Goal: Navigation & Orientation: Find specific page/section

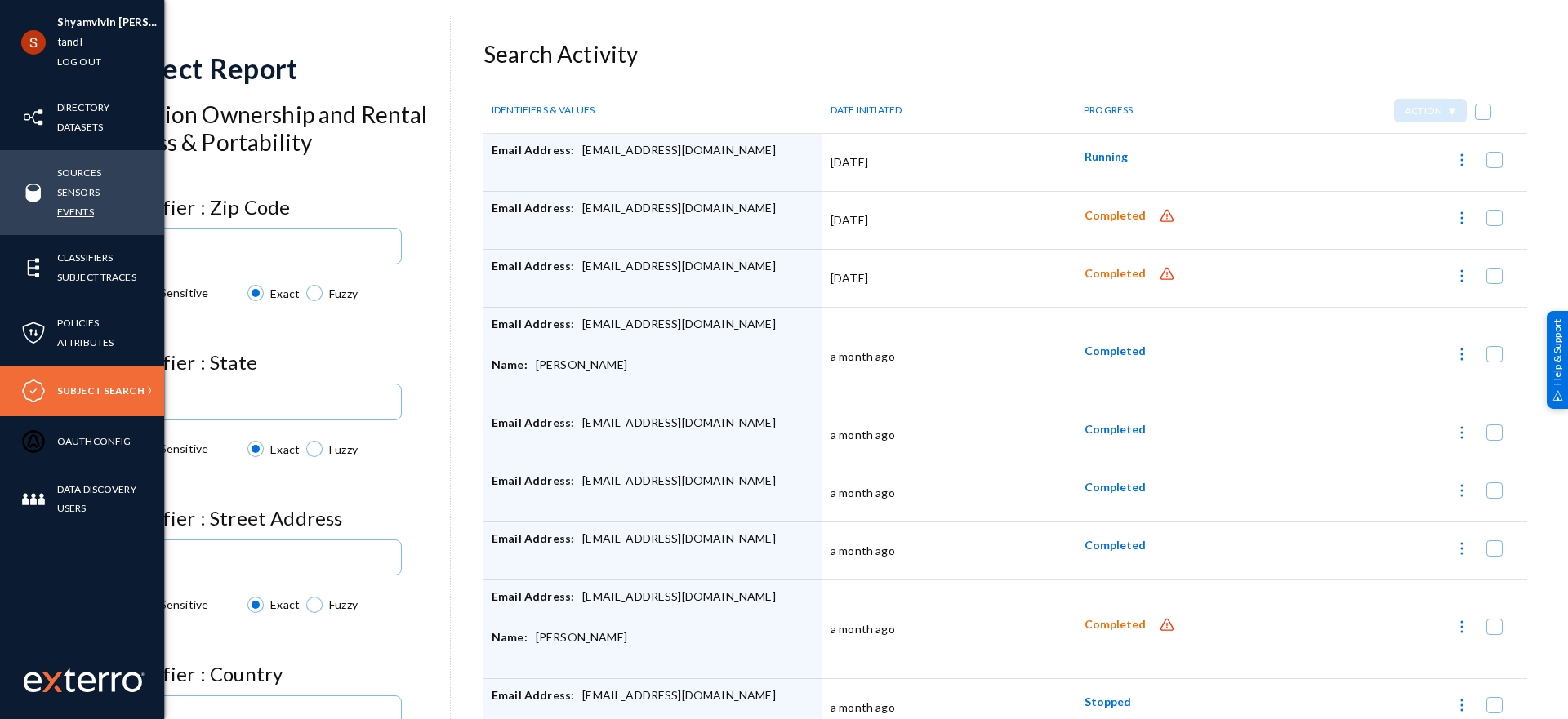
click at [66, 210] on link "Events" at bounding box center [75, 212] width 36 height 19
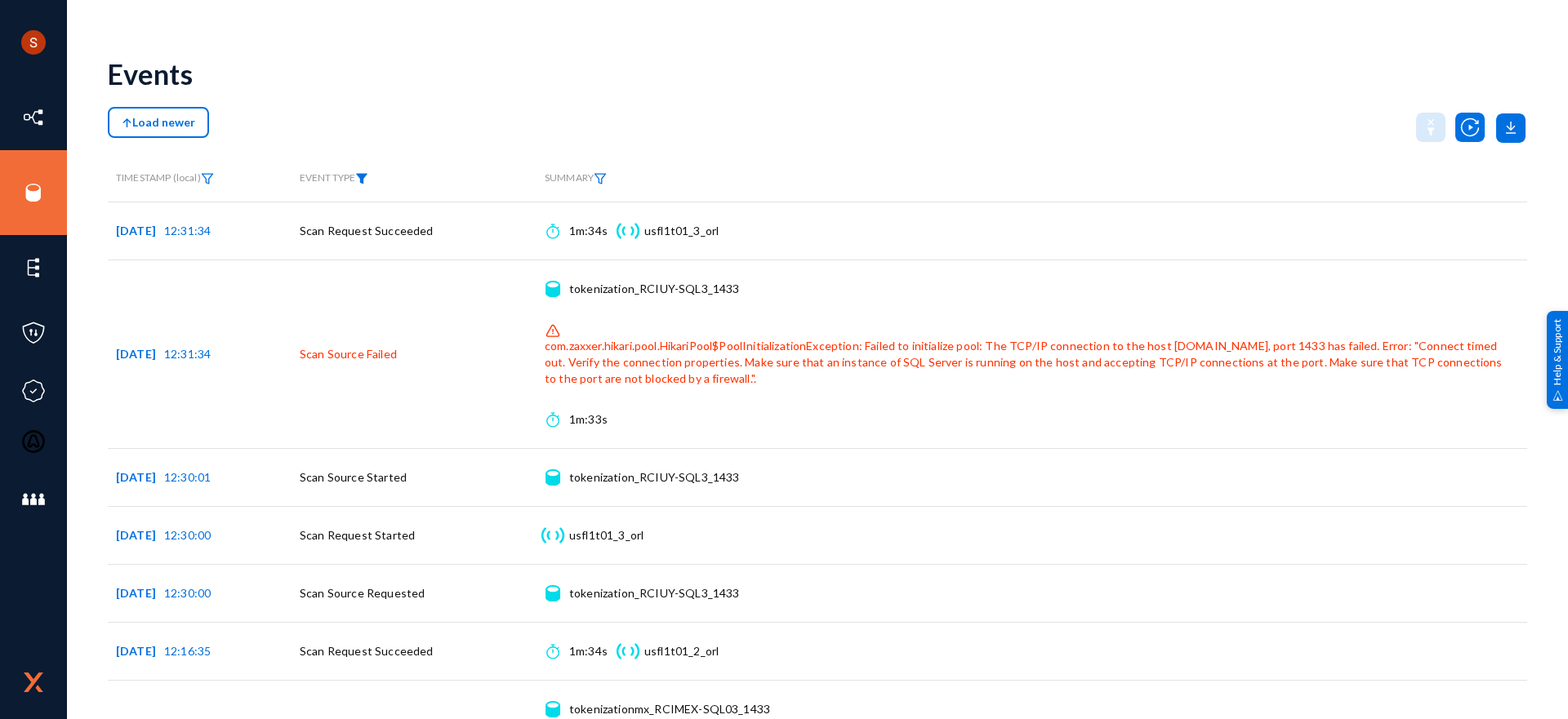
click at [369, 178] on img at bounding box center [362, 179] width 13 height 12
click at [345, 240] on mat-select at bounding box center [386, 236] width 147 height 21
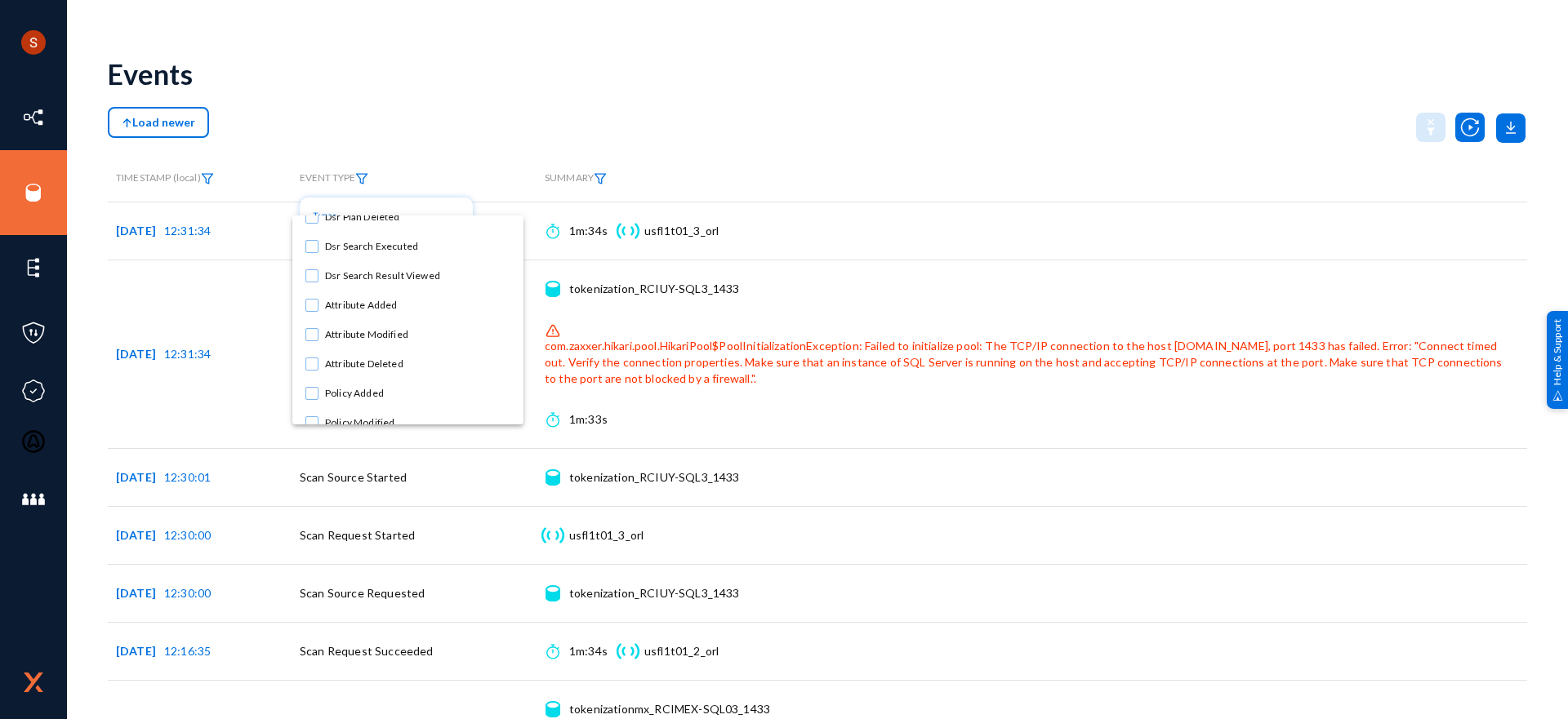
scroll to position [802, 0]
click at [309, 311] on mat-pseudo-checkbox at bounding box center [312, 309] width 13 height 13
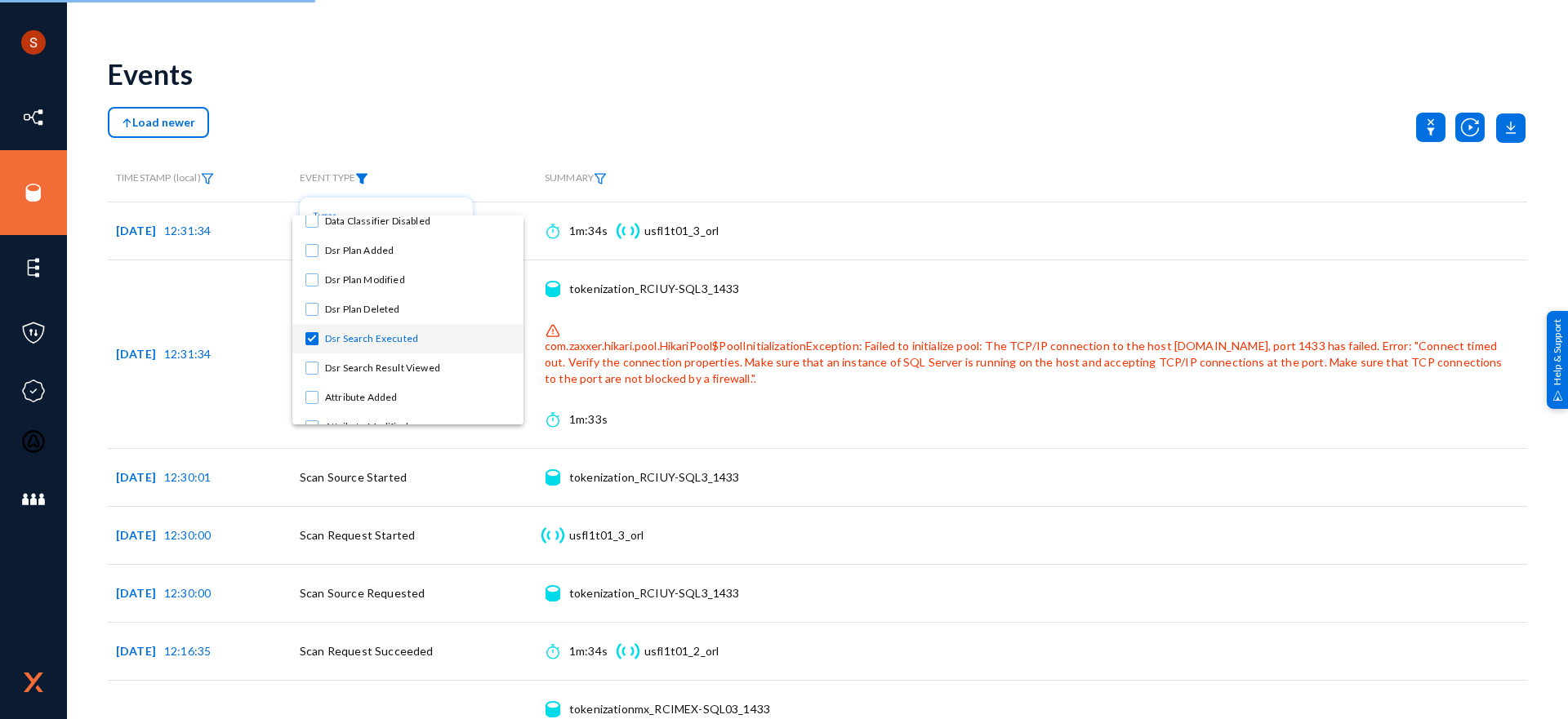
scroll to position [766, 0]
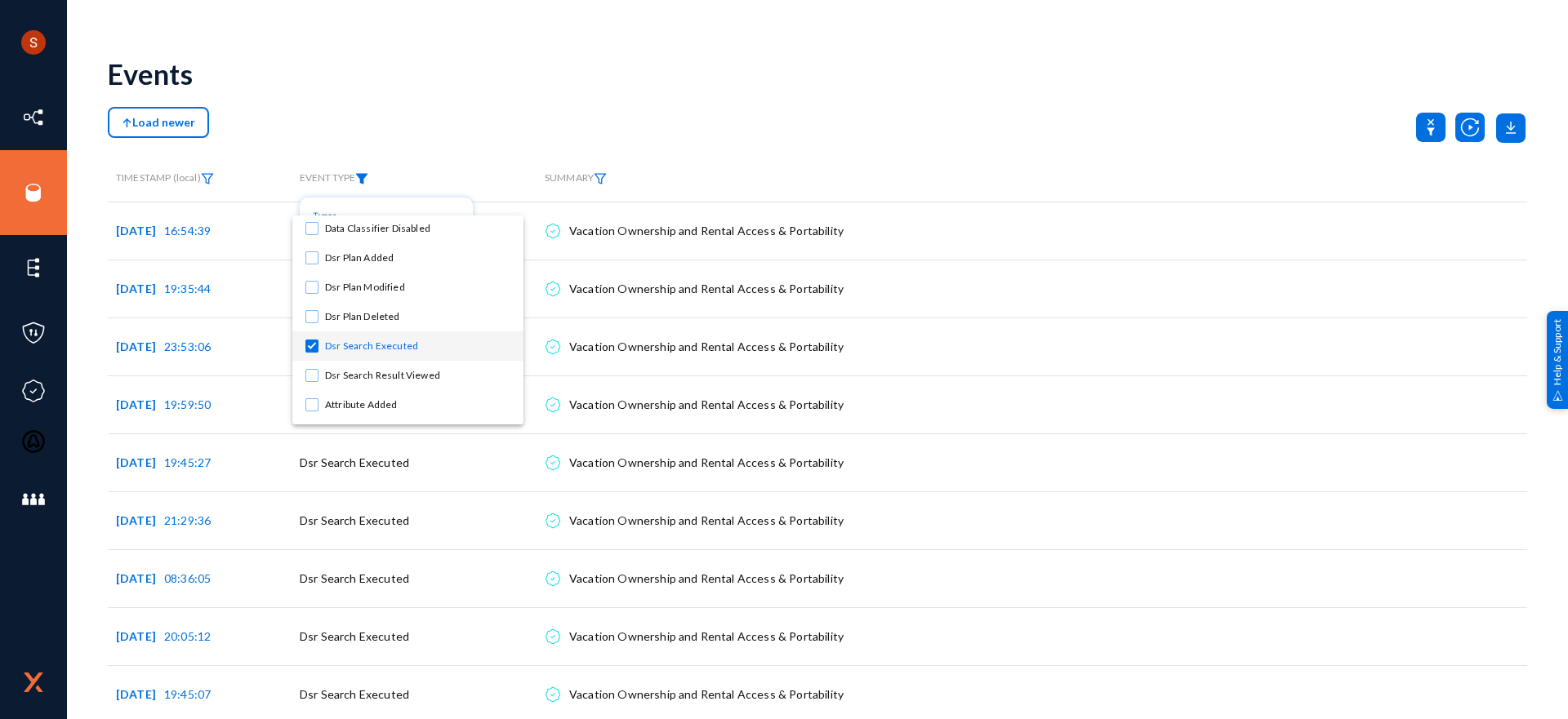
click at [489, 138] on div at bounding box center [784, 360] width 1568 height 719
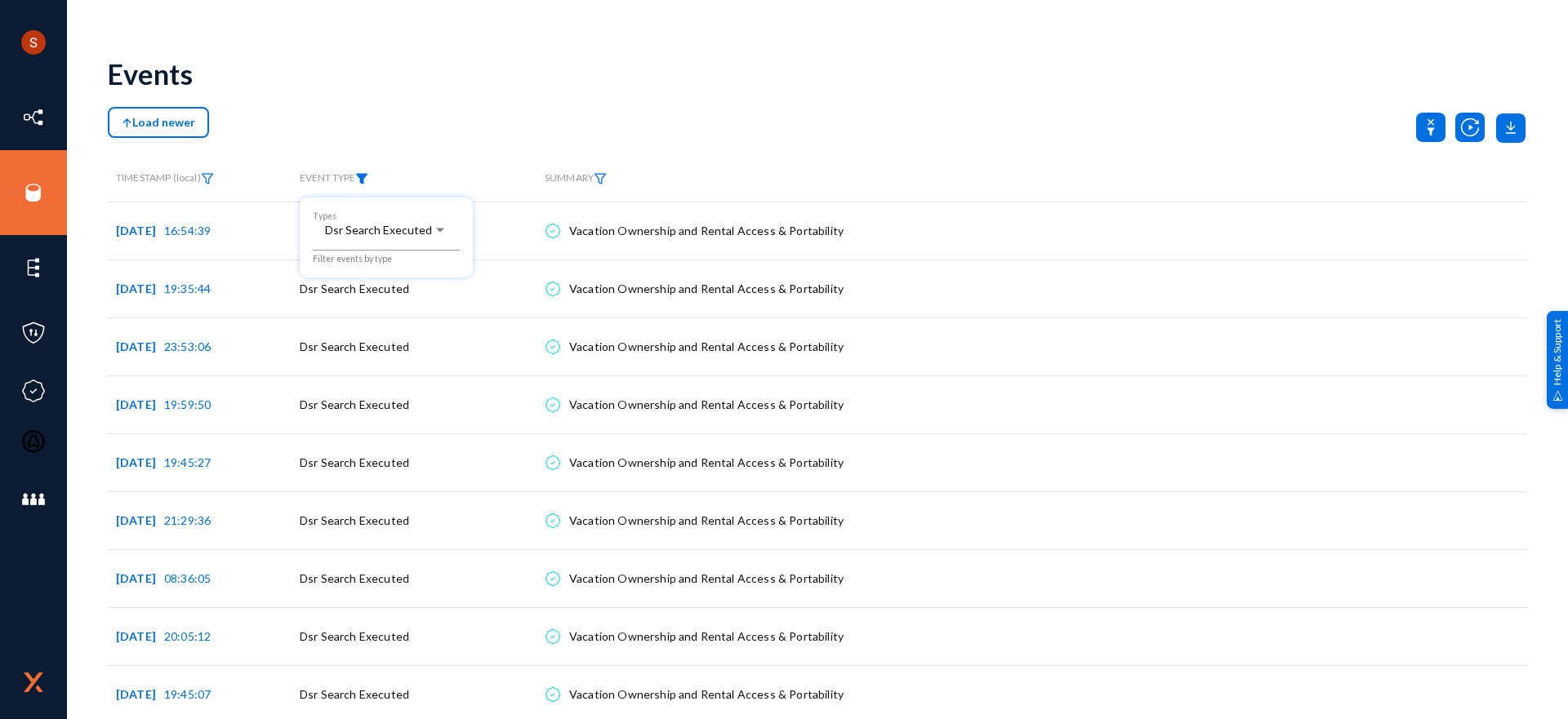
click at [493, 67] on div at bounding box center [784, 360] width 1568 height 719
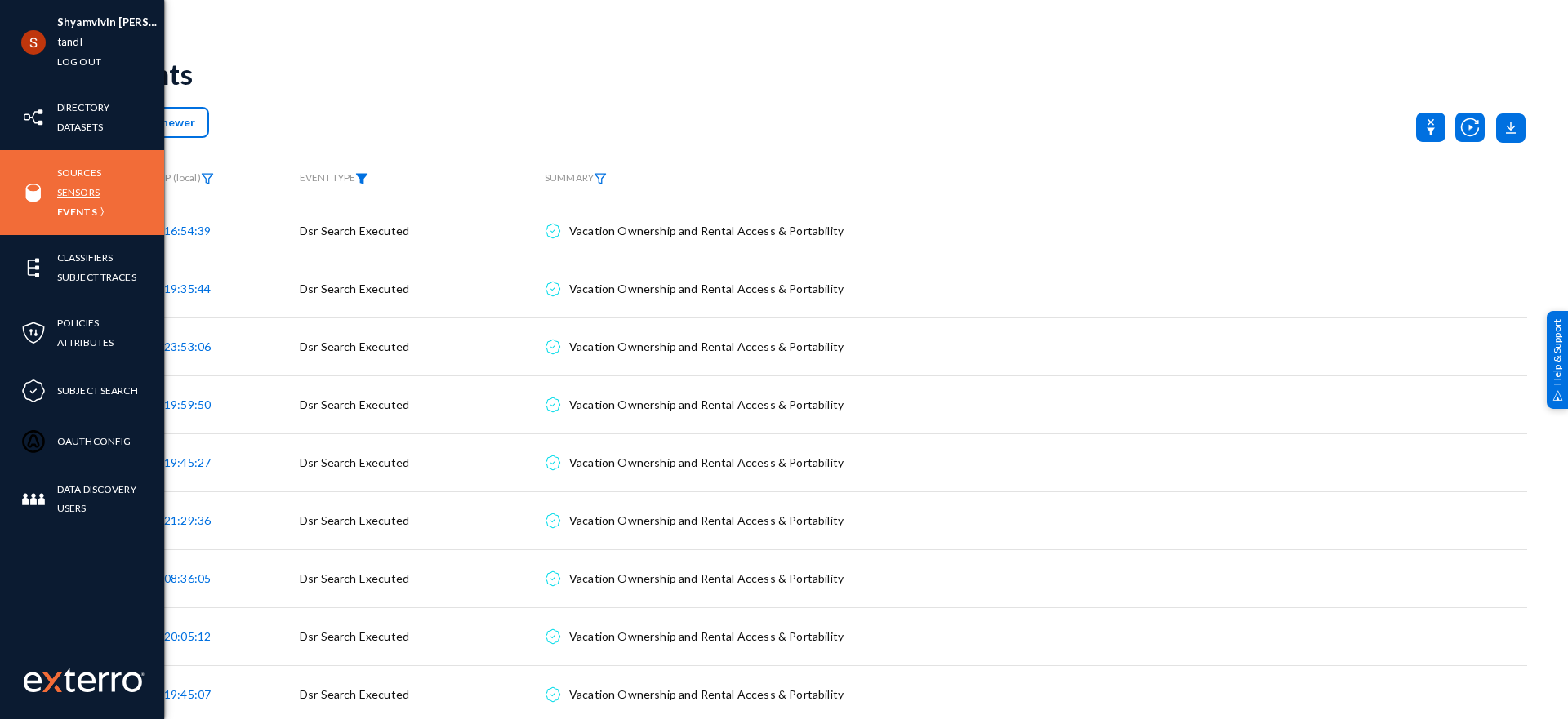
click at [80, 186] on link "Sensors" at bounding box center [78, 192] width 42 height 19
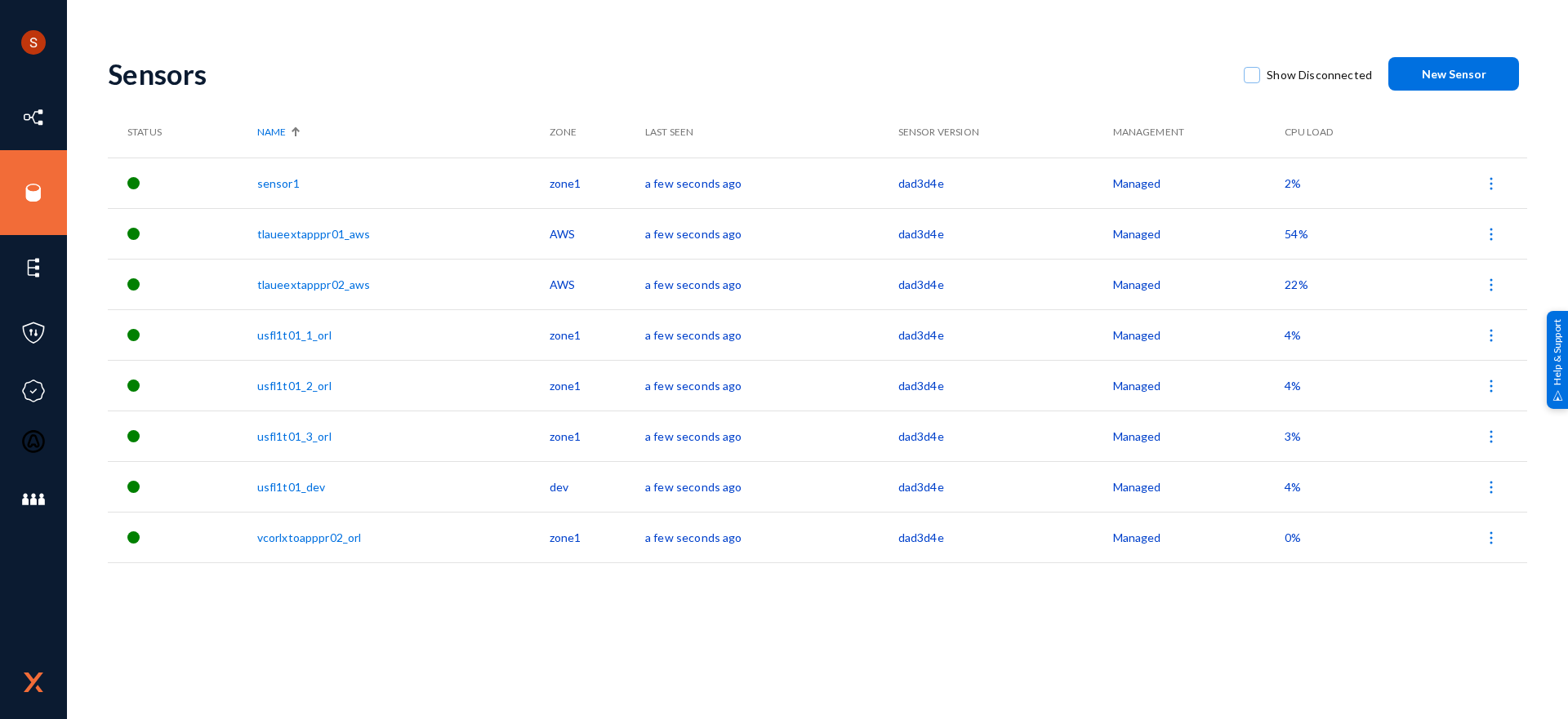
click at [288, 183] on link "sensor1" at bounding box center [278, 183] width 42 height 14
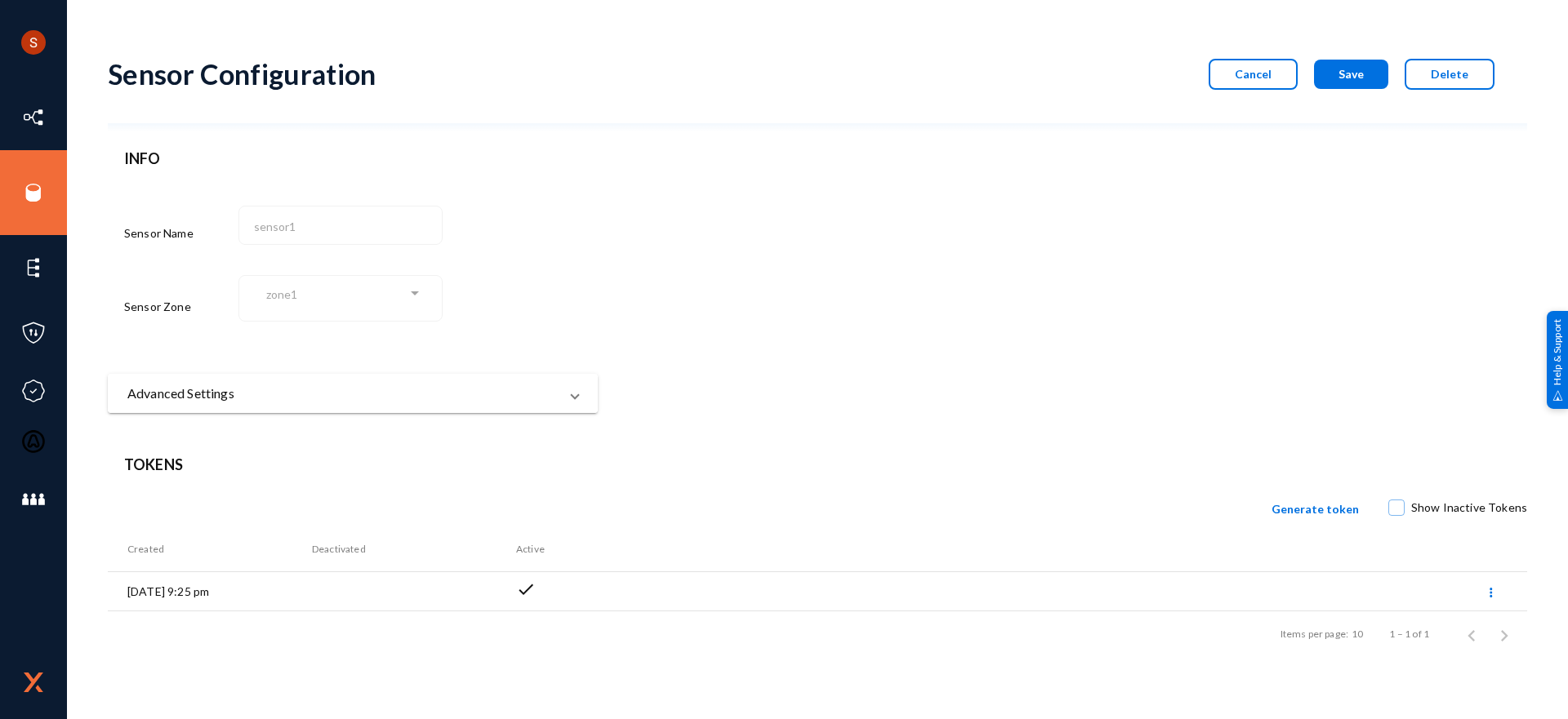
click at [499, 383] on mat-expansion-panel-header "Advanced Settings" at bounding box center [352, 393] width 490 height 39
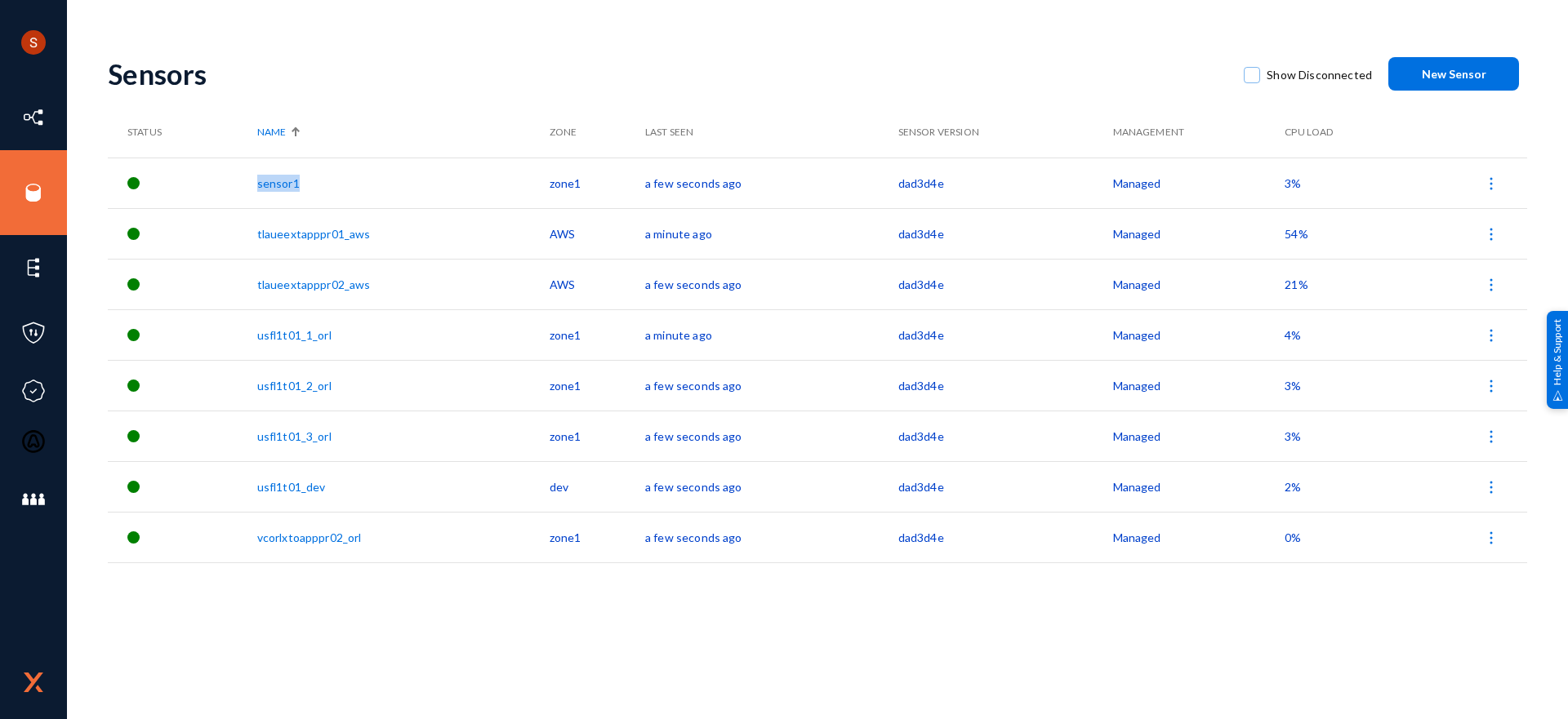
drag, startPoint x: 332, startPoint y: 180, endPoint x: 240, endPoint y: 180, distance: 92.0
click at [240, 180] on tr "sensor1 zone1 a few seconds ago dad3d4e Managed 3%" at bounding box center [817, 183] width 1419 height 50
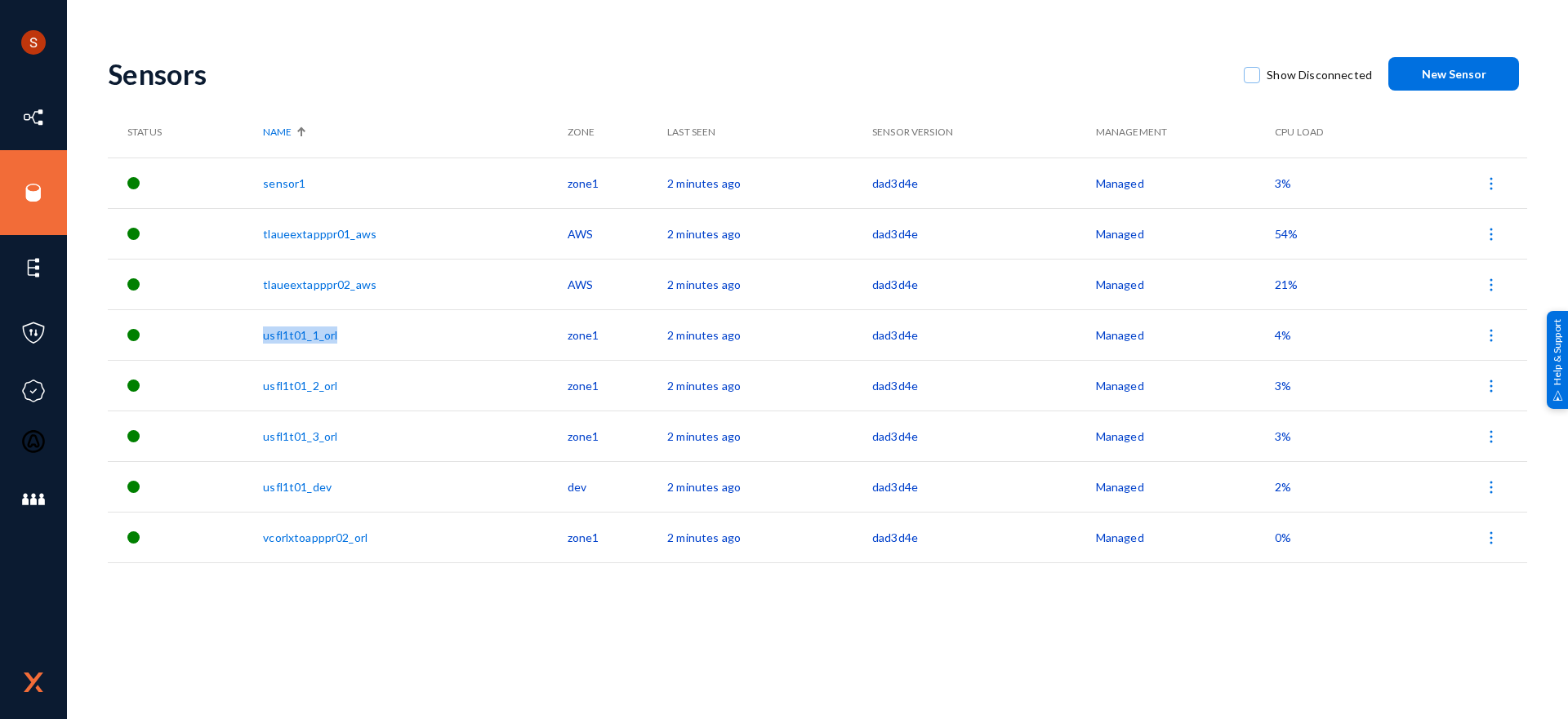
drag, startPoint x: 351, startPoint y: 335, endPoint x: 264, endPoint y: 338, distance: 87.1
click at [264, 338] on tr "usfl1t01_1_orl zone1 2 minutes ago dad3d4e Managed 4%" at bounding box center [817, 334] width 1419 height 50
copy tr "usfl1t01_1_orl"
